Goal: Feedback & Contribution: Contribute content

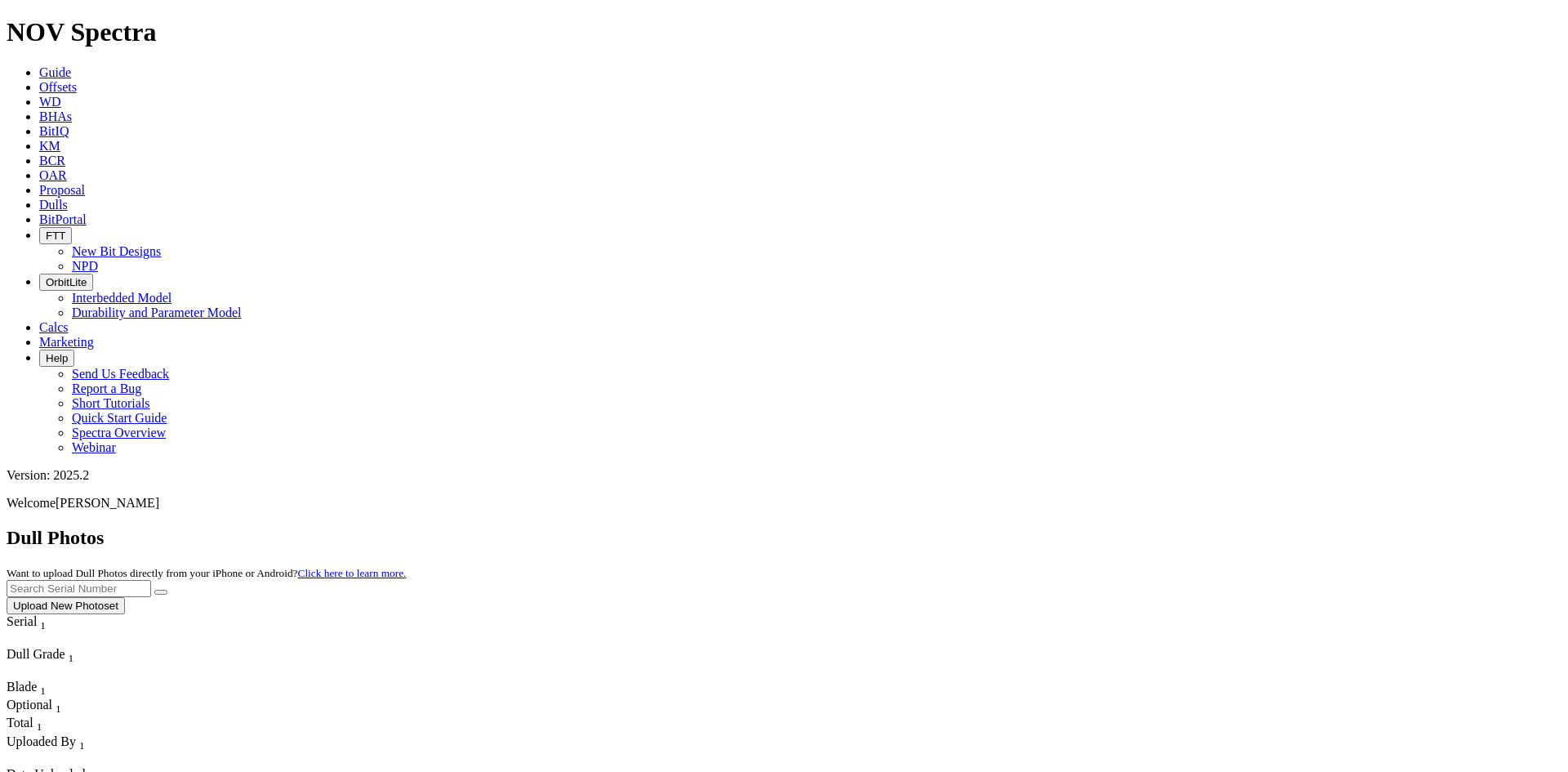
click at [124, 597] on button "Upload New Photoset" at bounding box center [65, 605] width 118 height 17
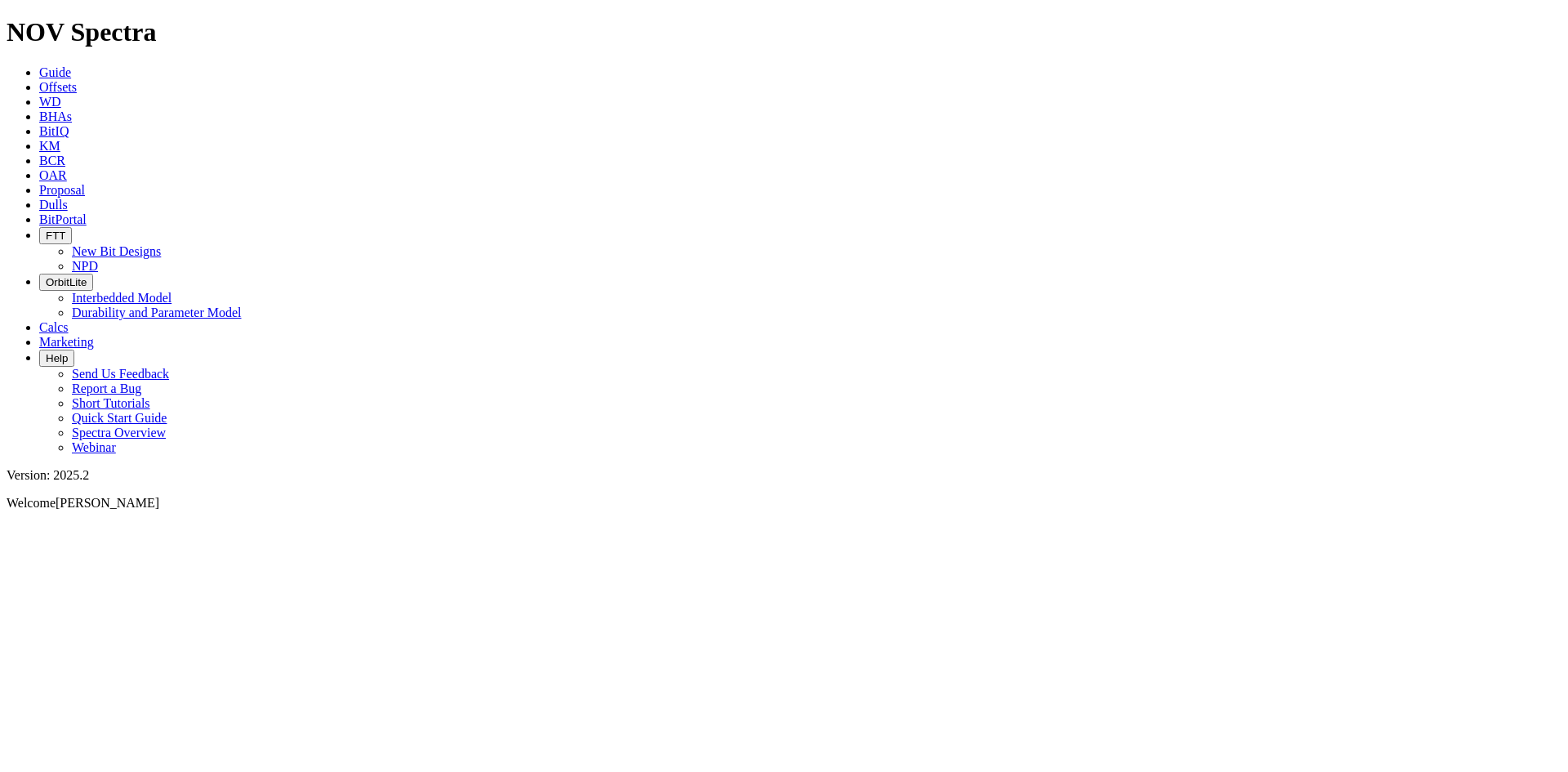
click at [6, 524] on dull-photos-upload-component at bounding box center [6, 524] width 0 height 0
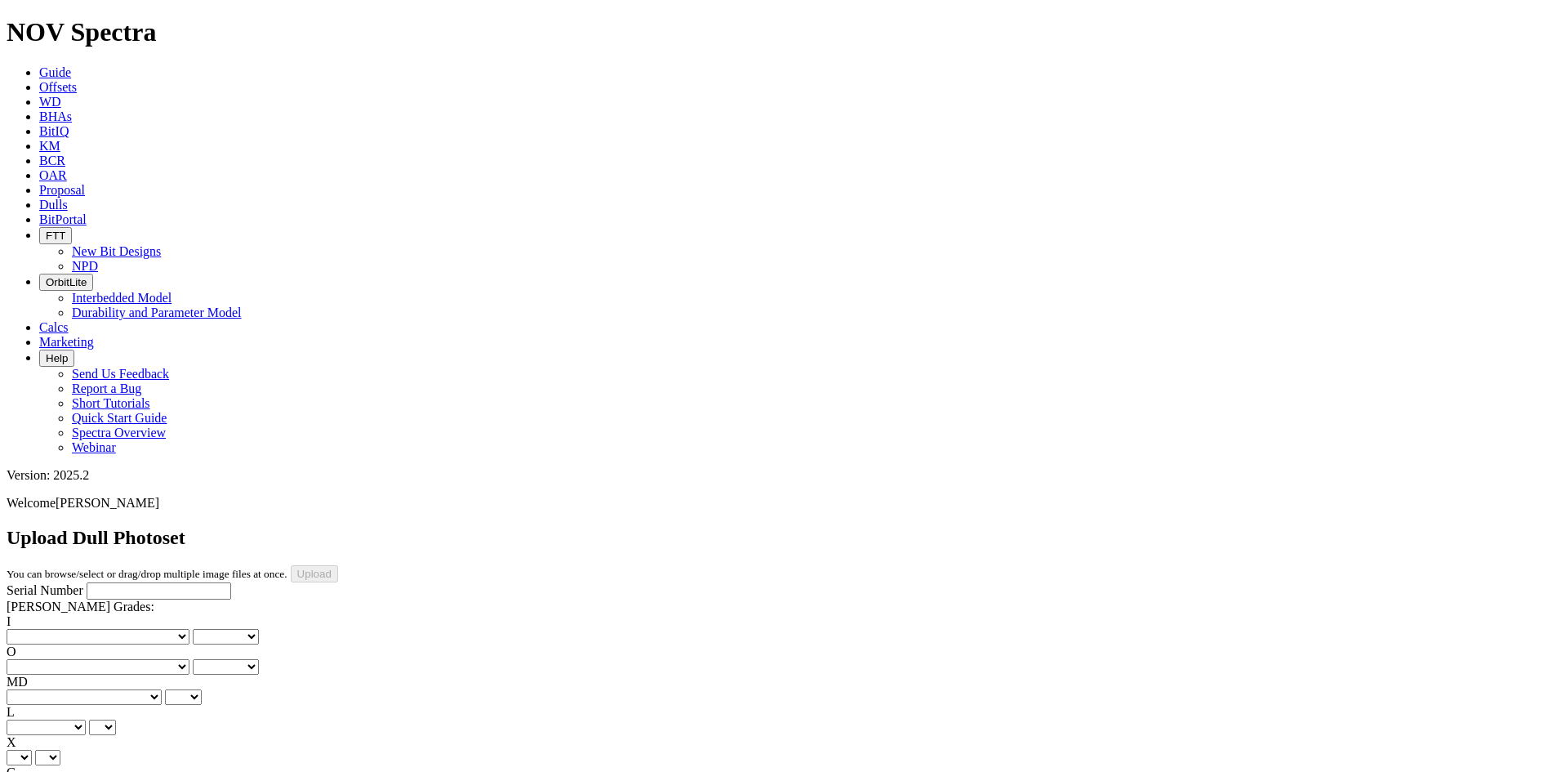
click at [125, 582] on input "Serial Number" at bounding box center [159, 591] width 145 height 17
paste input "A308684"
type input "A308684"
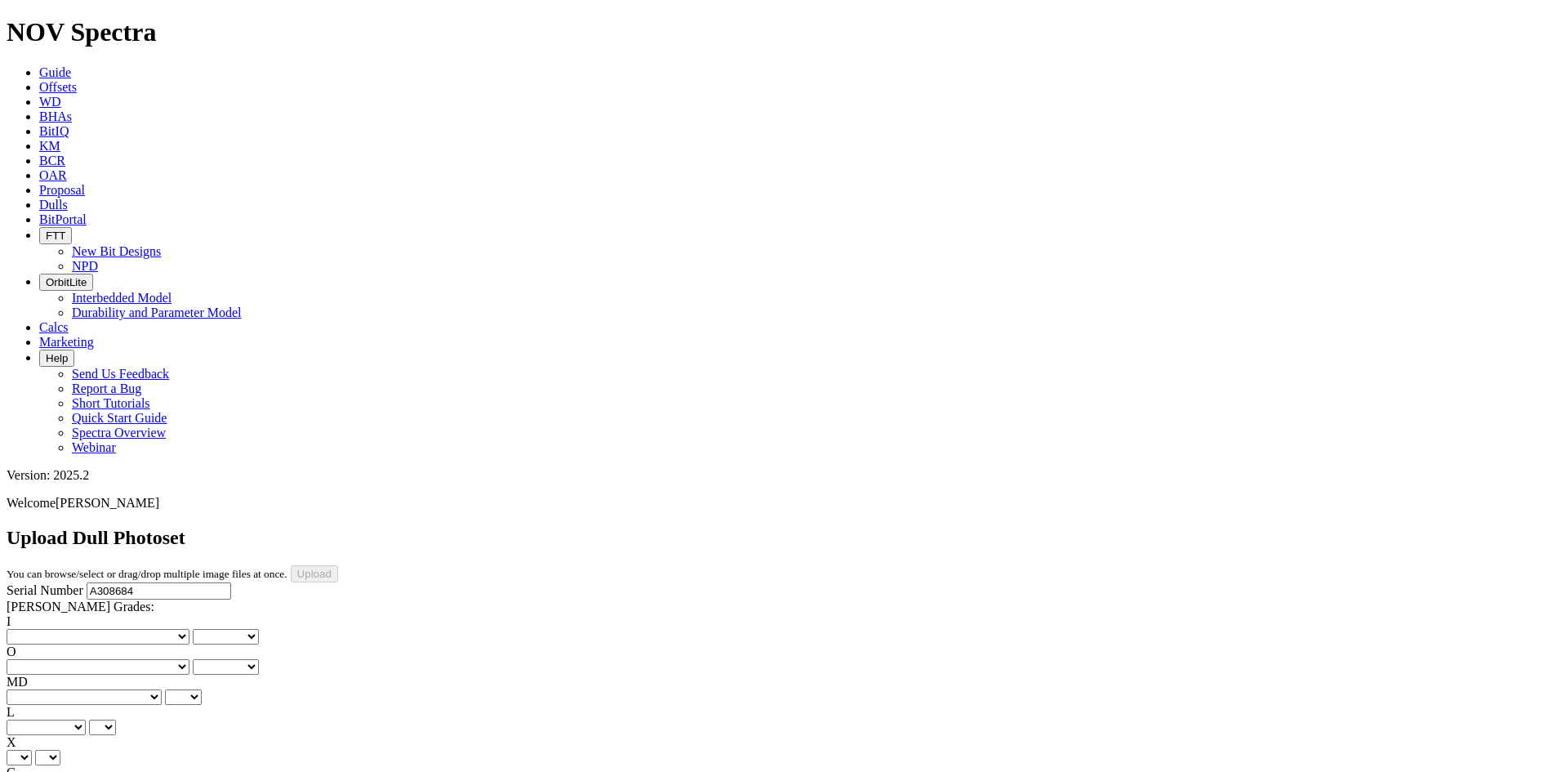
type input "8/18/25"
click at [50, 629] on select "No lost, worn or damaged cutters 0 1 2 3 4 5 6 7 8 No diamond table left on any…" at bounding box center [98, 636] width 183 height 16
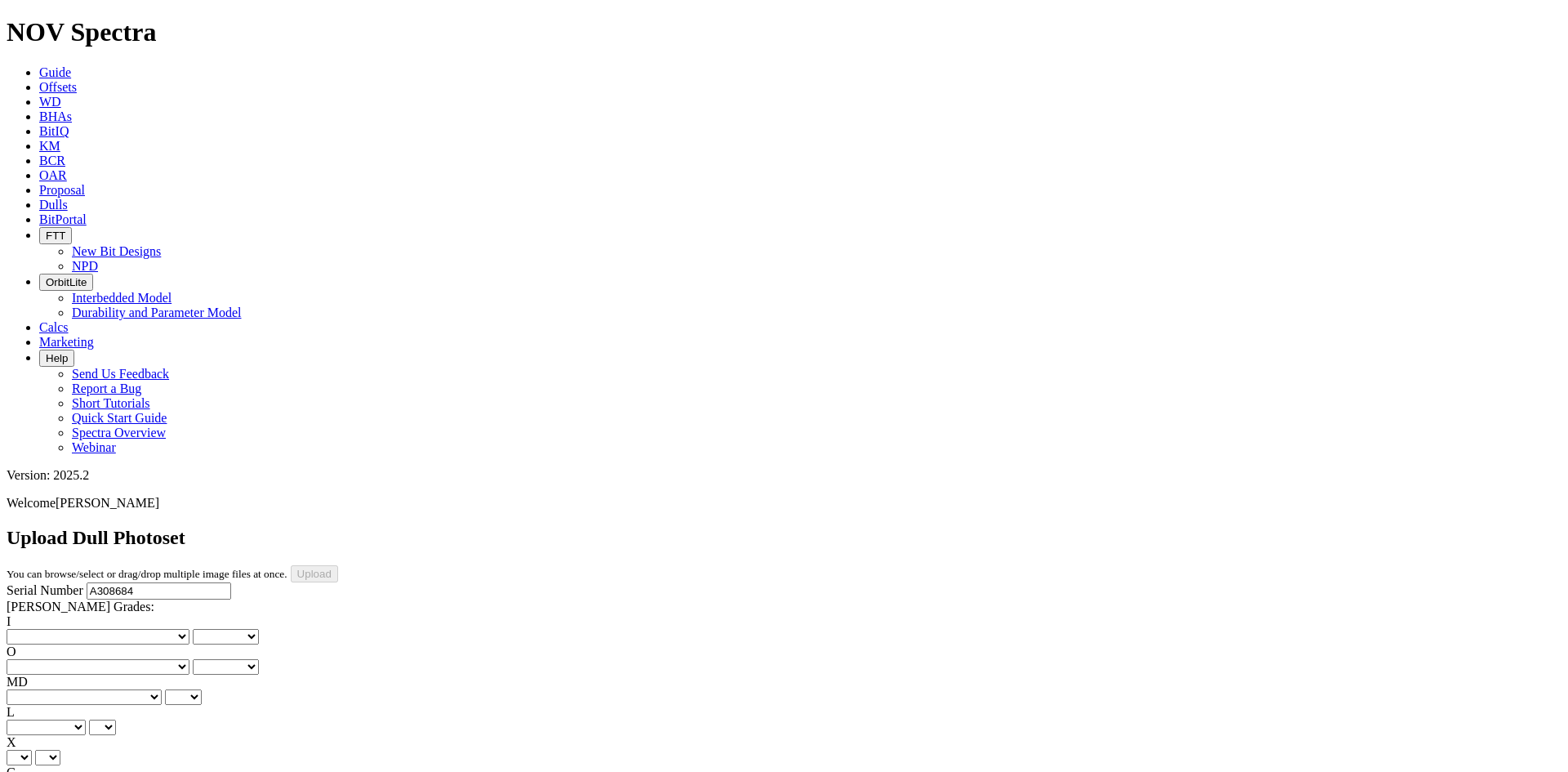
select select "number:0"
click at [33, 629] on select "No lost, worn or damaged cutters 0 1 2 3 4 5 6 7 8 No diamond table left on any…" at bounding box center [98, 636] width 183 height 16
select select "number:0"
click at [133, 659] on select "No lost, worn or damaged cutters 0 1 2 3 4 5 6 7 8 No diamond table left on any…" at bounding box center [98, 667] width 183 height 16
select select "number:1"
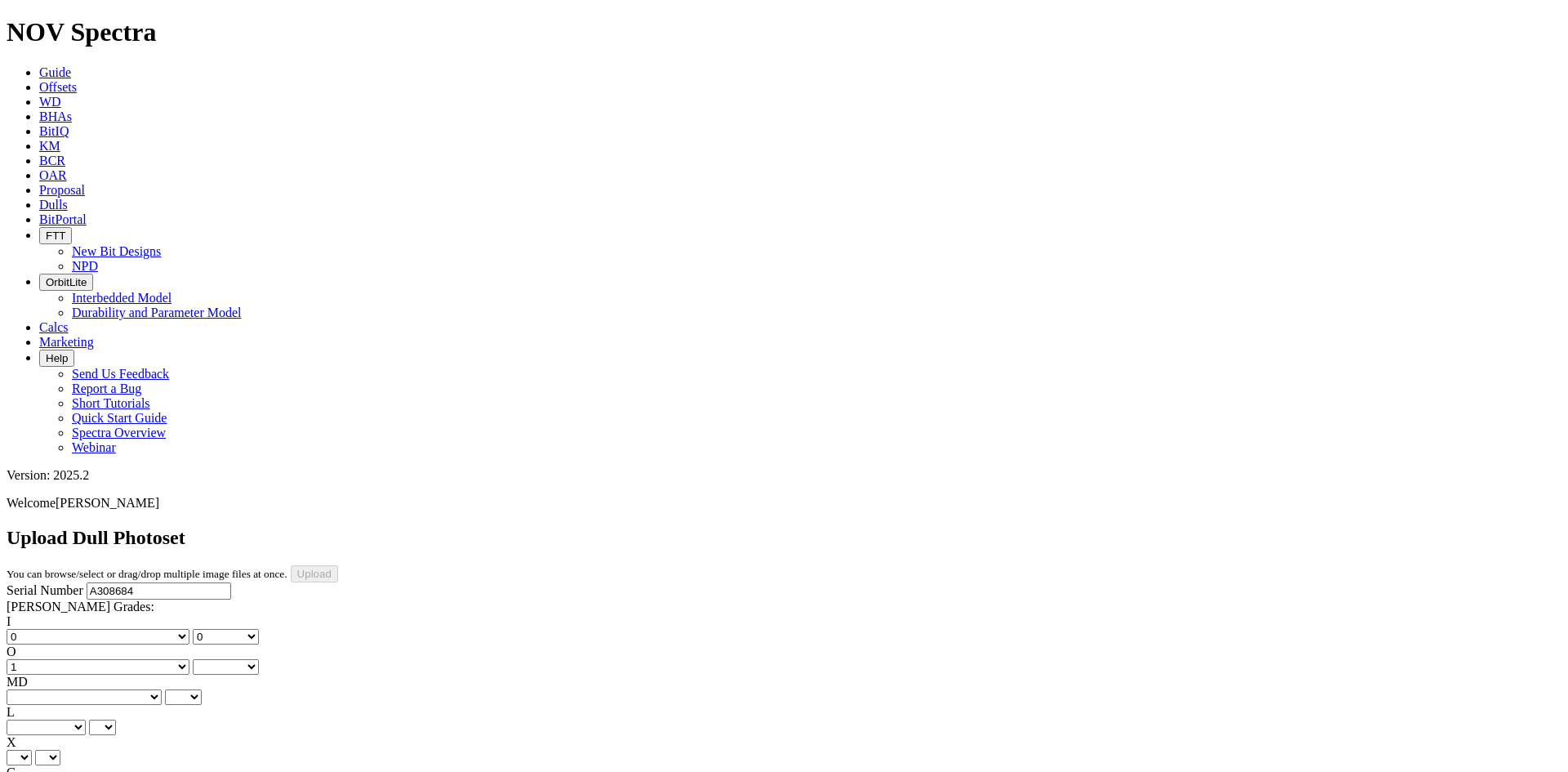
click at [116, 659] on select "No lost, worn or damaged cutters 0 1 2 3 4 5 6 7 8 No diamond table left on any…" at bounding box center [98, 667] width 183 height 16
select select "number:1"
click at [49, 690] on select "BF - Bond Failure BT - Broken Teeth/Cutters BU - Balled Up Bit CR - Cored CT - …" at bounding box center [83, 697] width 155 height 16
select select "string:CT"
click at [33, 690] on select "BF - Bond Failure BT - Broken Teeth/Cutters BU - Balled Up Bit CR - Cored CT - …" at bounding box center [83, 697] width 155 height 16
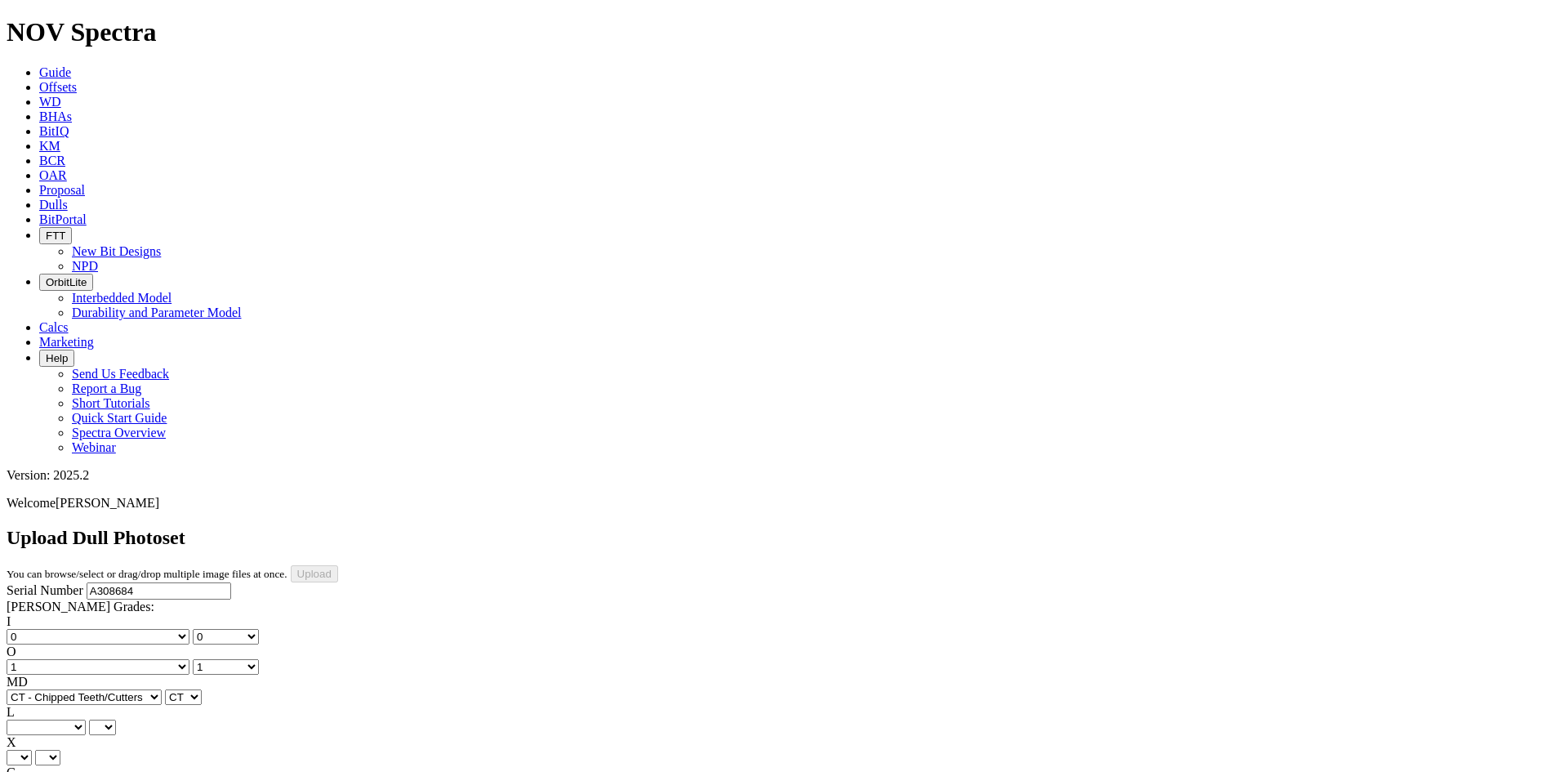
select select "string:CT"
click at [86, 720] on select "A - All C - Cone G - Gauge N - Nose S - Shoulder T - Taper" at bounding box center [46, 727] width 80 height 16
select select "string:S"
click at [86, 720] on select "A - All C - Cone G - Gauge N - Nose S - Shoulder T - Taper" at bounding box center [46, 727] width 80 height 16
select select "string:S"
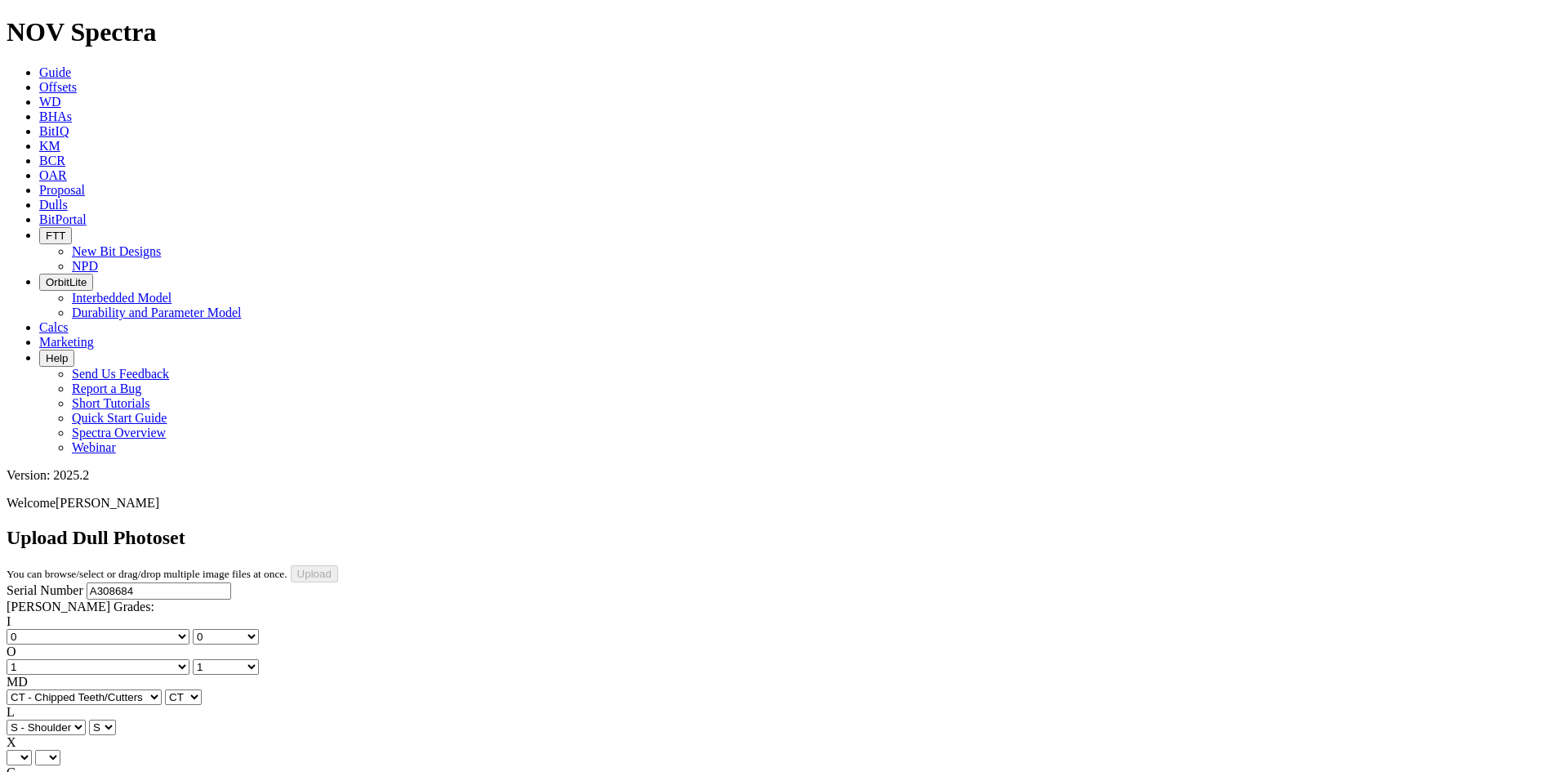
click at [86, 720] on select "A - All C - Cone G - Gauge N - Nose S - Shoulder T - Taper" at bounding box center [46, 727] width 80 height 16
select select "string:G"
click at [86, 720] on select "A - All C - Cone G - Gauge N - Nose S - Shoulder T - Taper" at bounding box center [46, 727] width 80 height 16
select select "string:G"
click at [32, 750] on select "X" at bounding box center [19, 757] width 26 height 16
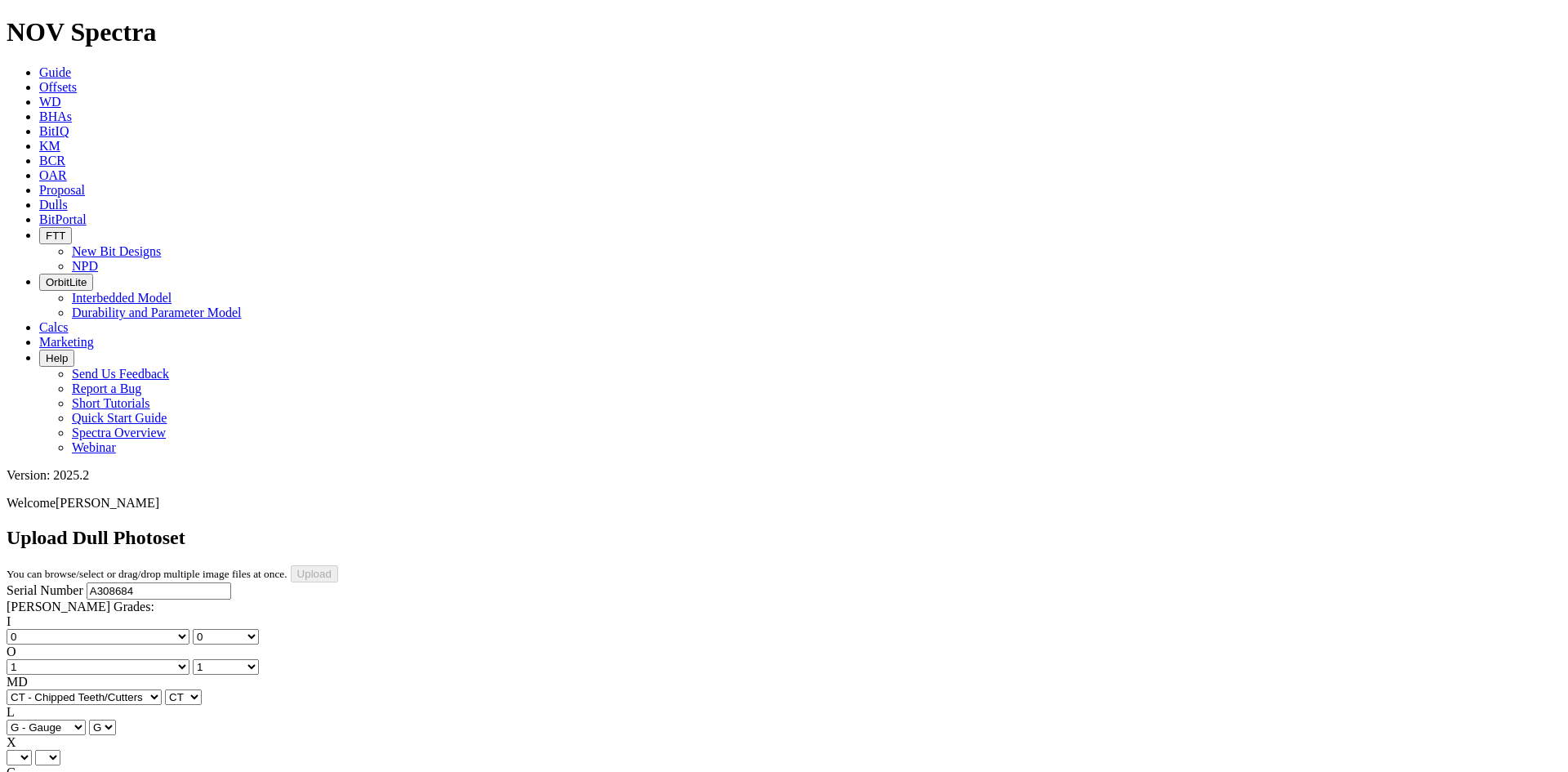
select select "string:X"
click at [32, 750] on select "X" at bounding box center [19, 757] width 26 height 16
select select "string:X"
select select "string:I"
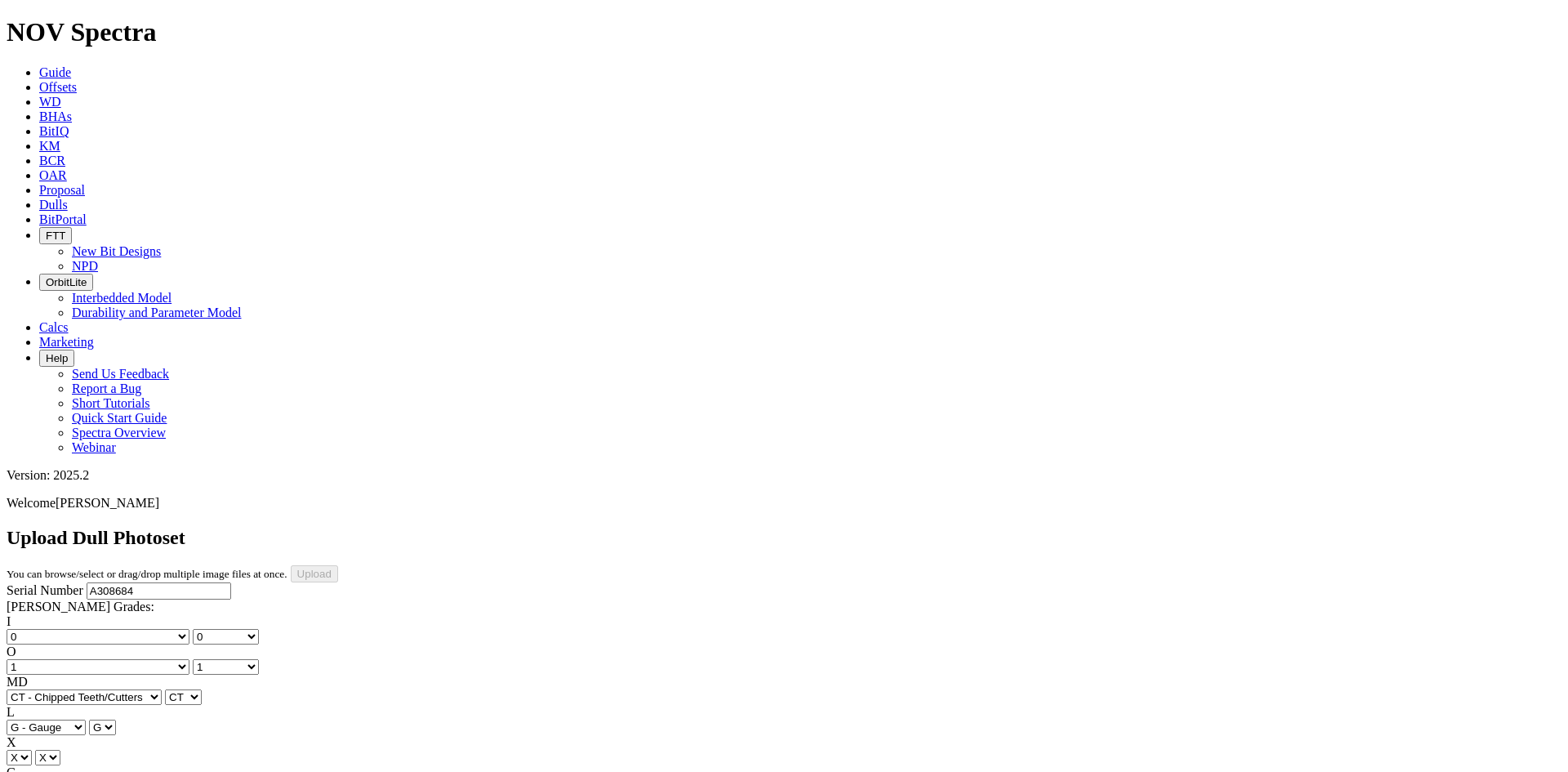
select select "string:I"
select select "string:WT"
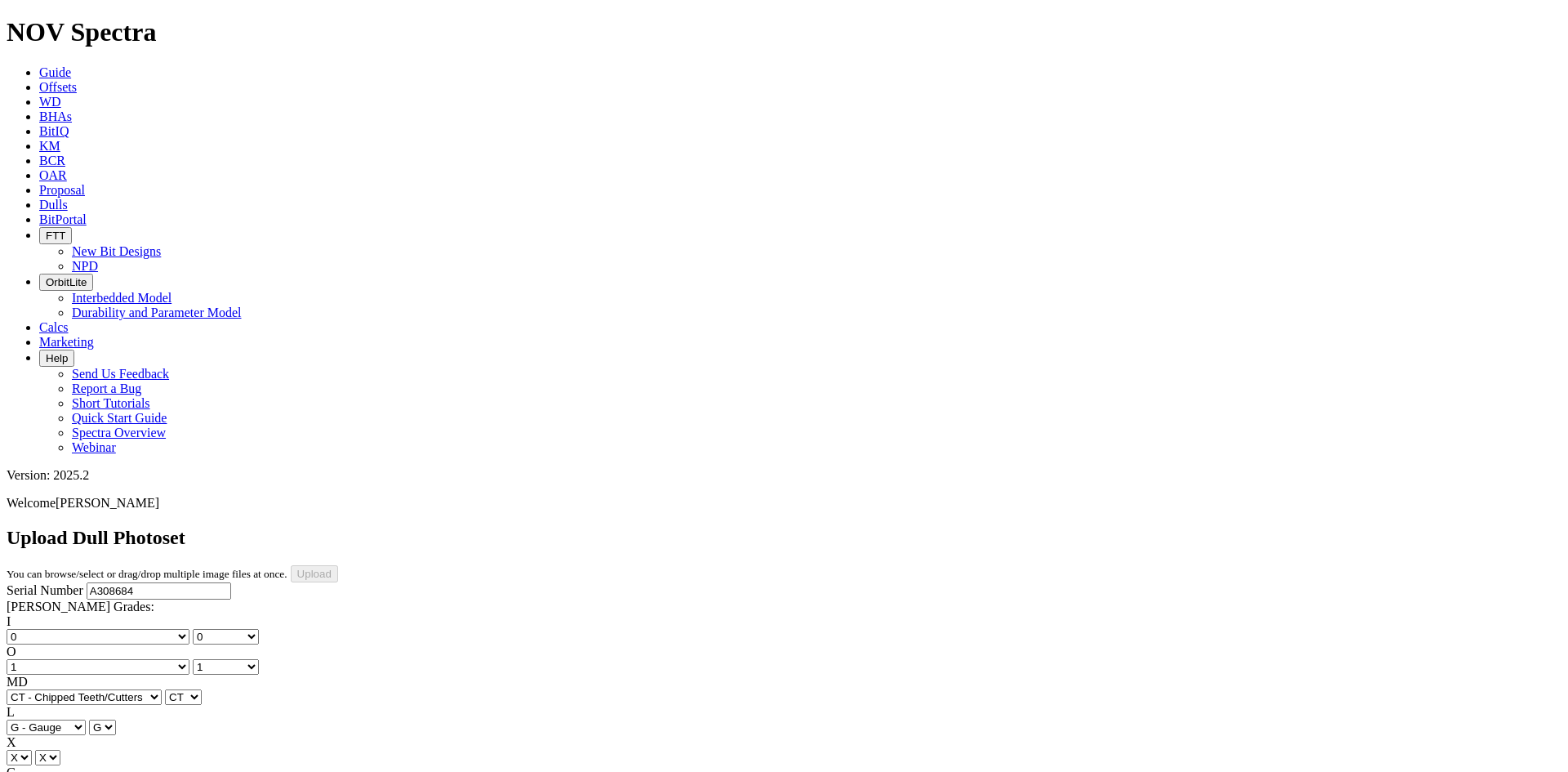
select select "string:WT"
select select "string:_"
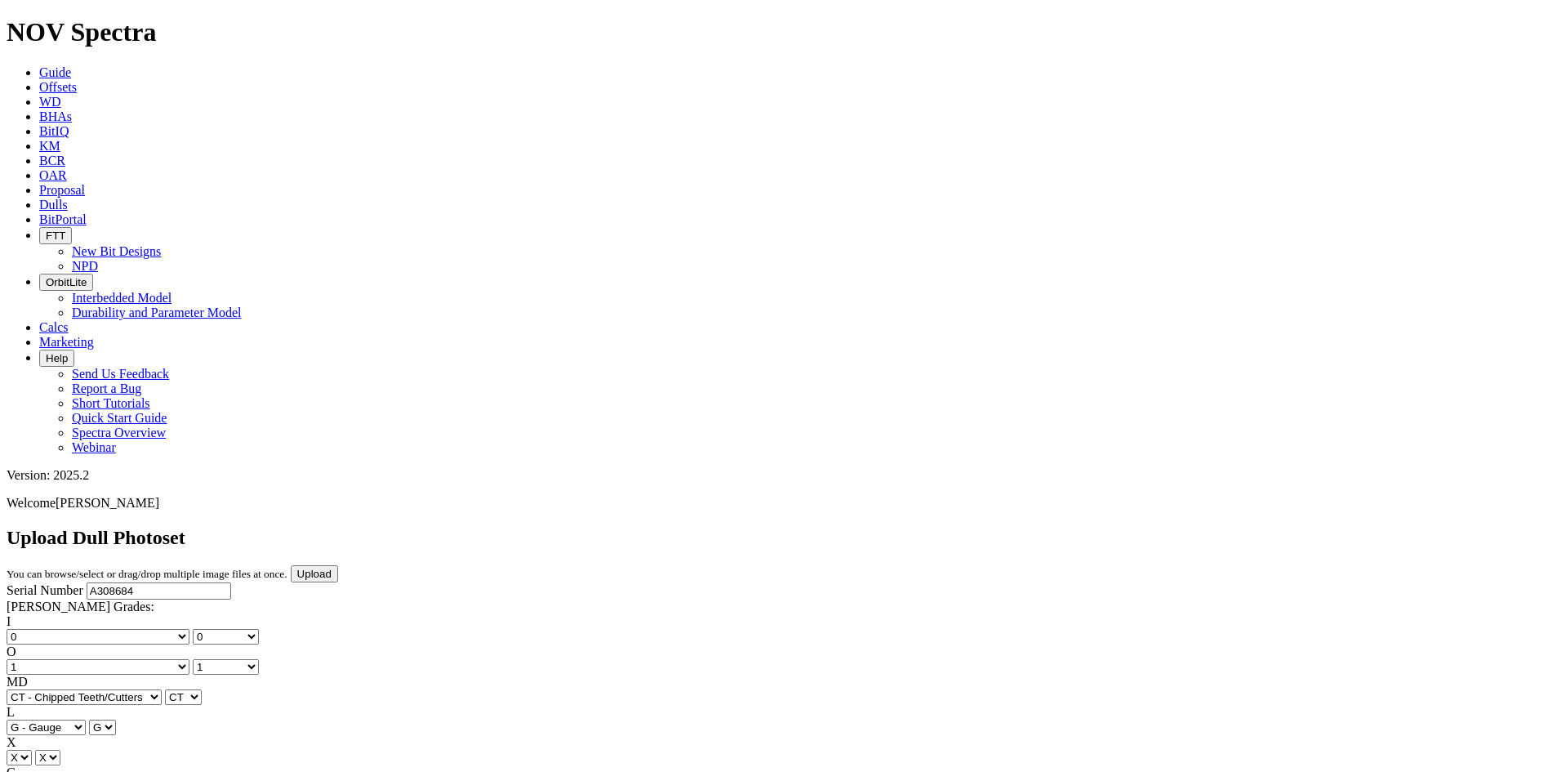
click at [1509, 527] on div "Upload Dull Photoset You can browse/select or drag/drop multiple image files at…" at bounding box center [784, 554] width 1554 height 56
click at [338, 565] on input "Upload" at bounding box center [315, 573] width 48 height 17
